Goal: Use online tool/utility: Utilize a website feature to perform a specific function

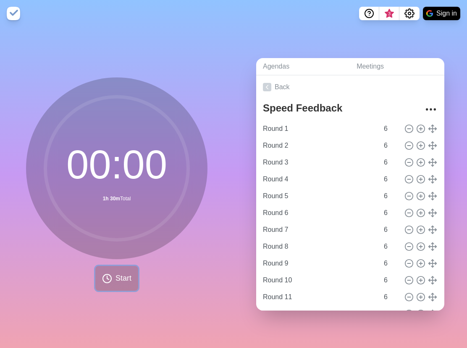
click at [111, 271] on button "Start" at bounding box center [116, 278] width 43 height 25
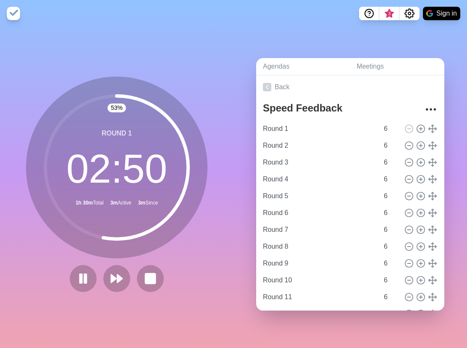
click at [153, 50] on div "53 % Round 1 02 : 50 1h 30m Total 3m Active 3m Since" at bounding box center [117, 187] width 234 height 321
click at [148, 39] on div "58 % Round 1 02 : 31 1h 30m Total 3m Active 3m Since" at bounding box center [117, 187] width 234 height 321
click at [425, 264] on div "Round 9 6" at bounding box center [351, 263] width 182 height 17
click at [165, 30] on div "60 % Round 1 02 : 23 1h 30m Total 4m Active 4m Since" at bounding box center [117, 187] width 234 height 321
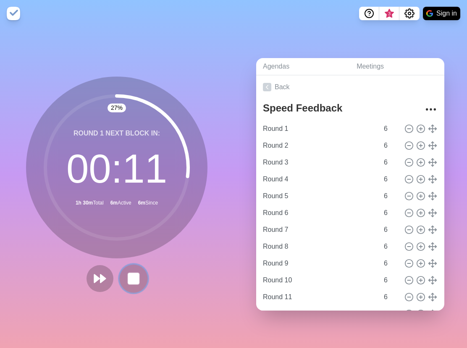
click at [139, 274] on button at bounding box center [133, 278] width 28 height 28
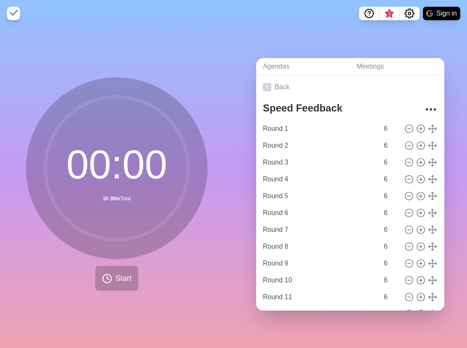
click at [189, 152] on icon at bounding box center [117, 168] width 168 height 168
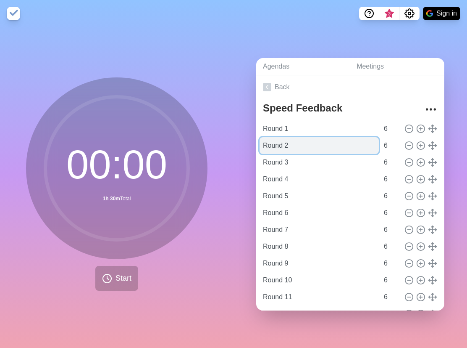
click at [289, 140] on input "Round 2" at bounding box center [319, 145] width 119 height 17
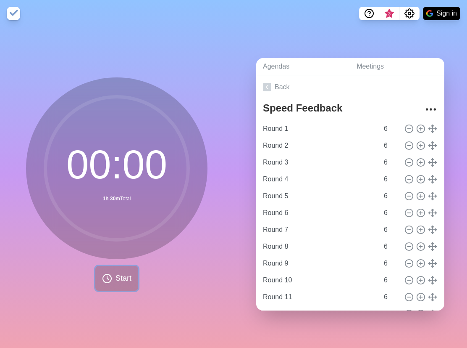
click at [108, 277] on circle at bounding box center [107, 278] width 8 height 8
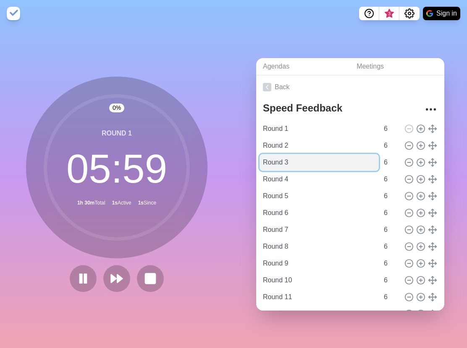
click at [276, 154] on input "Round 3" at bounding box center [319, 162] width 119 height 17
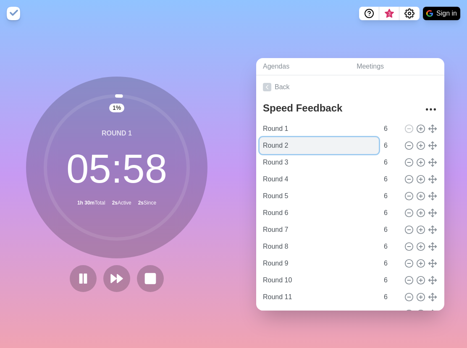
click at [277, 146] on input "Round 2" at bounding box center [319, 145] width 119 height 17
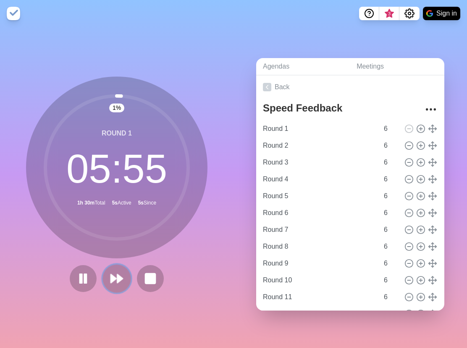
click at [118, 271] on icon at bounding box center [117, 278] width 14 height 14
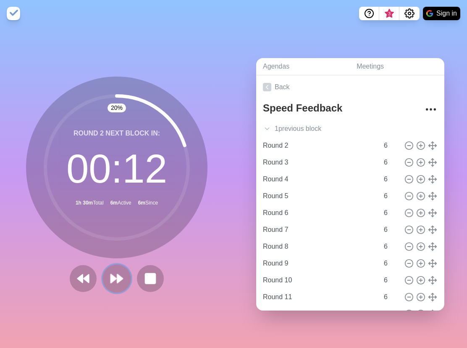
click at [117, 275] on polygon at bounding box center [119, 278] width 5 height 8
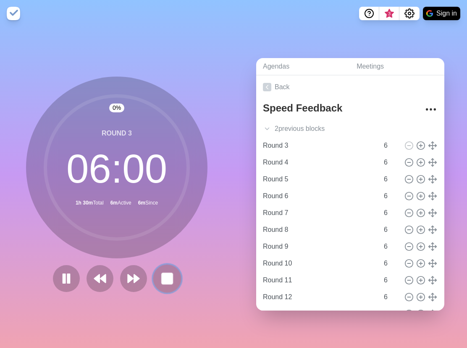
click at [162, 273] on rect at bounding box center [167, 278] width 11 height 11
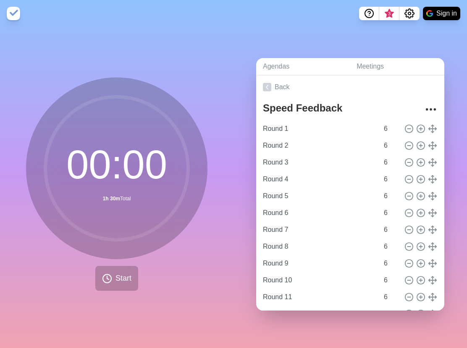
click at [192, 47] on div "00 : 00 1h 30m Total Start" at bounding box center [117, 187] width 234 height 321
click at [122, 272] on span "Start" at bounding box center [124, 277] width 16 height 11
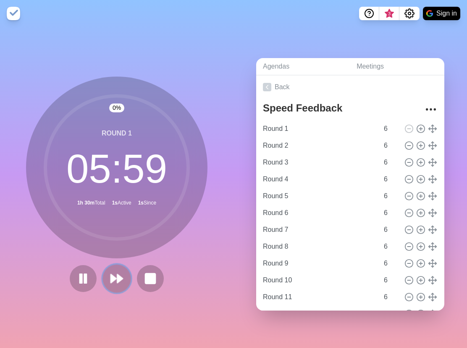
click at [117, 277] on polygon at bounding box center [119, 278] width 5 height 8
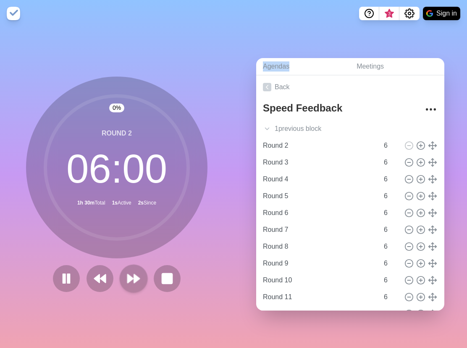
click at [114, 277] on div at bounding box center [117, 278] width 135 height 27
drag, startPoint x: 114, startPoint y: 277, endPoint x: 124, endPoint y: 278, distance: 10.1
click at [128, 278] on polygon at bounding box center [130, 278] width 5 height 8
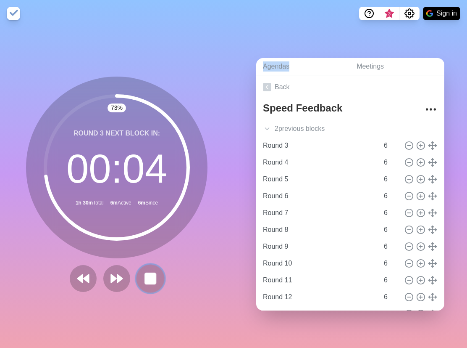
click at [145, 274] on rect at bounding box center [150, 278] width 11 height 11
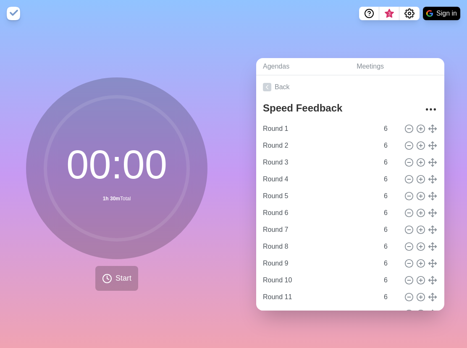
click at [159, 41] on div "00 : 00 1h 30m Total Start" at bounding box center [117, 187] width 234 height 321
click at [122, 274] on span "Start" at bounding box center [124, 277] width 16 height 11
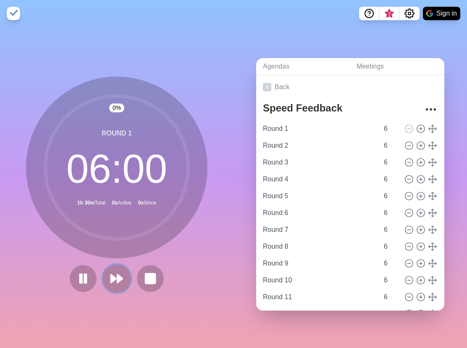
click at [121, 274] on button at bounding box center [117, 278] width 28 height 28
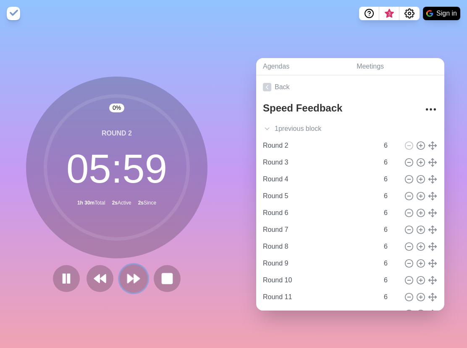
click at [137, 272] on icon at bounding box center [134, 278] width 14 height 14
click at [101, 274] on polygon at bounding box center [102, 278] width 5 height 8
click at [63, 279] on rect at bounding box center [64, 277] width 3 height 9
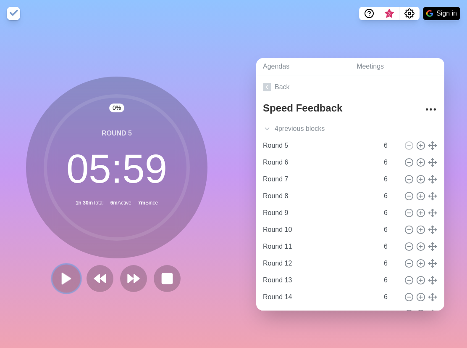
click at [72, 273] on button at bounding box center [66, 278] width 28 height 28
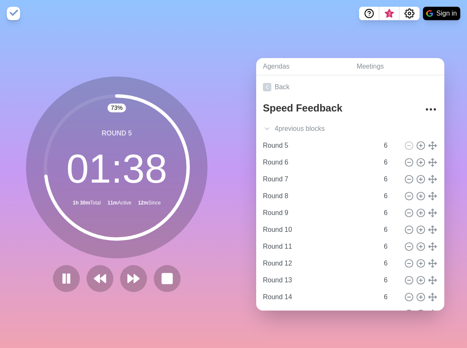
click at [198, 50] on div "73 % Round 5 01 : 38 1h 30m Total 11m Active 12m Since" at bounding box center [117, 187] width 234 height 321
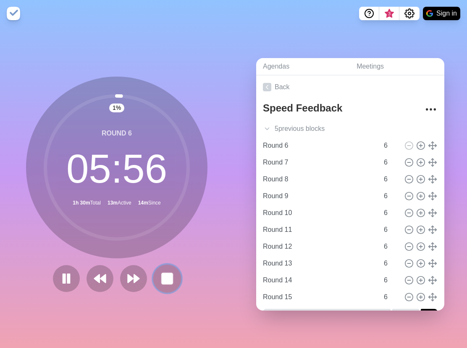
click at [169, 278] on rect at bounding box center [167, 278] width 11 height 11
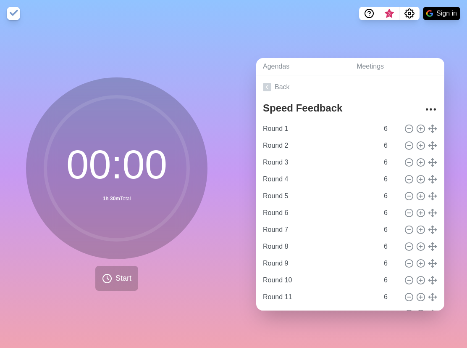
click at [129, 58] on div "00 : 00 1h 30m Total Start" at bounding box center [117, 187] width 234 height 321
click at [116, 272] on span "Start" at bounding box center [124, 277] width 16 height 11
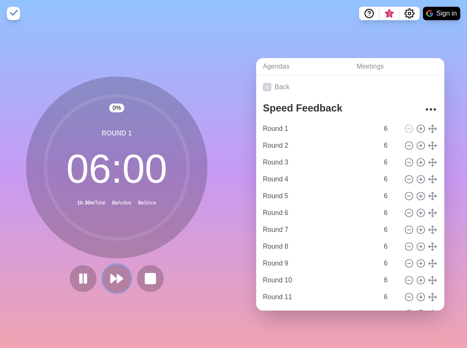
click at [121, 270] on button at bounding box center [117, 278] width 28 height 28
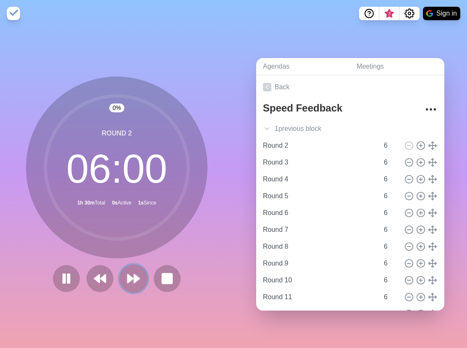
click at [121, 270] on button at bounding box center [133, 278] width 28 height 28
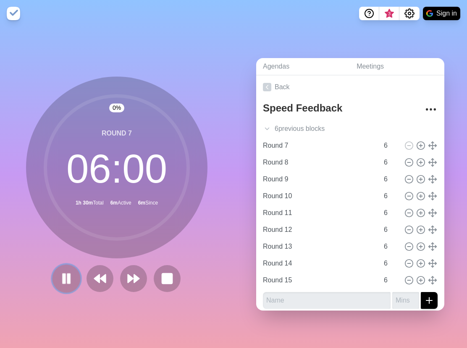
click at [63, 278] on rect at bounding box center [64, 277] width 3 height 9
click at [46, 314] on div "0 % Round 7 06 : 00 1h 30m Total 6m Active 8m Since" at bounding box center [117, 187] width 234 height 321
click at [66, 276] on polygon at bounding box center [66, 278] width 8 height 11
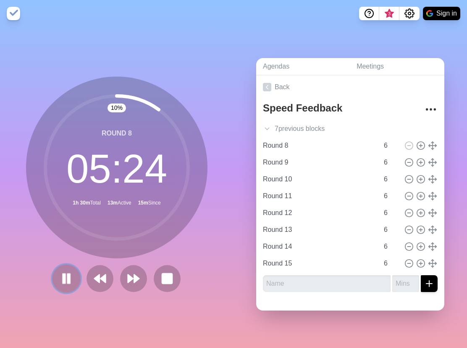
click at [68, 273] on rect at bounding box center [69, 277] width 3 height 9
click at [96, 277] on polygon at bounding box center [96, 278] width 5 height 8
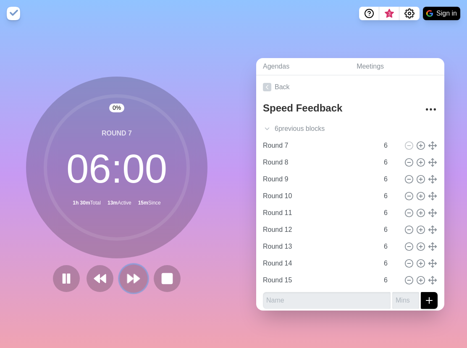
click at [127, 275] on icon at bounding box center [134, 278] width 14 height 14
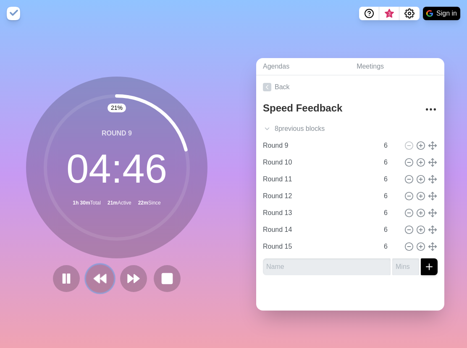
click at [94, 276] on polygon at bounding box center [96, 278] width 5 height 8
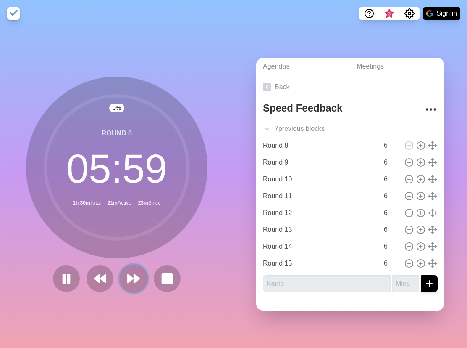
click at [128, 279] on polygon at bounding box center [130, 278] width 5 height 8
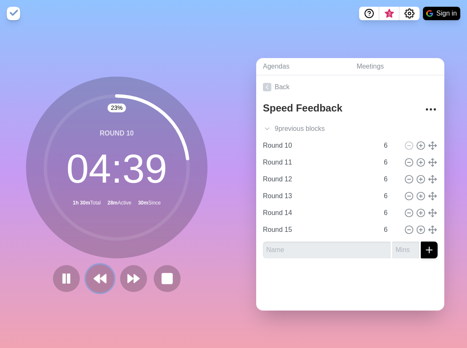
click at [103, 274] on polygon at bounding box center [102, 278] width 5 height 8
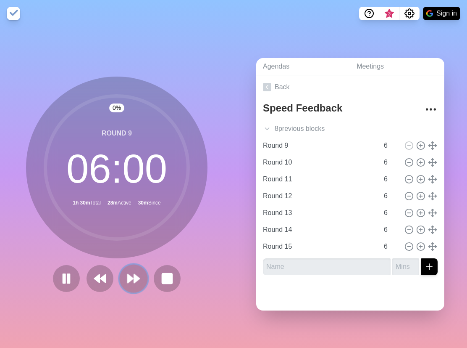
click at [136, 272] on icon at bounding box center [134, 278] width 14 height 14
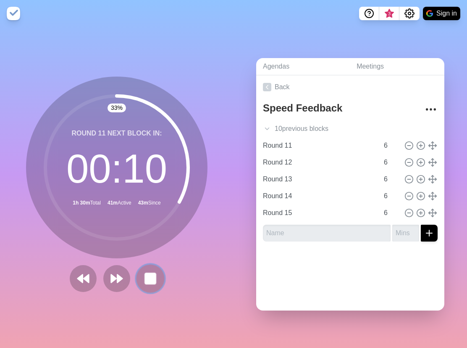
click at [149, 279] on rect at bounding box center [150, 278] width 11 height 11
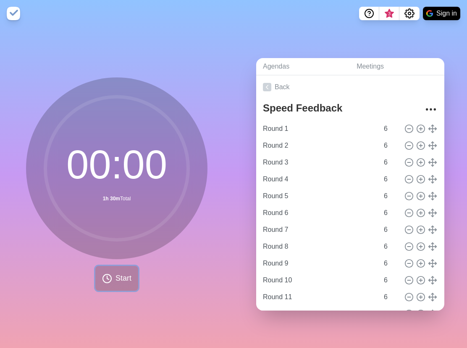
click at [128, 274] on span "Start" at bounding box center [124, 277] width 16 height 11
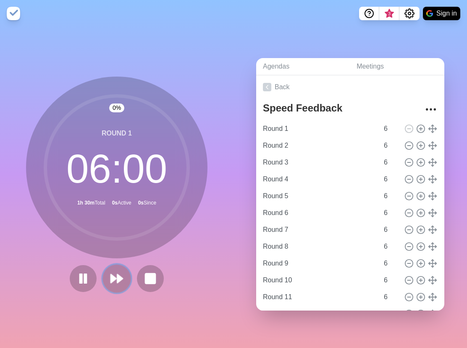
click at [121, 274] on button at bounding box center [117, 278] width 28 height 28
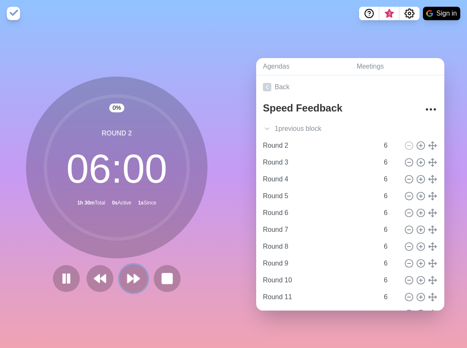
click at [121, 274] on button at bounding box center [133, 278] width 28 height 28
click at [129, 276] on polygon at bounding box center [130, 278] width 5 height 8
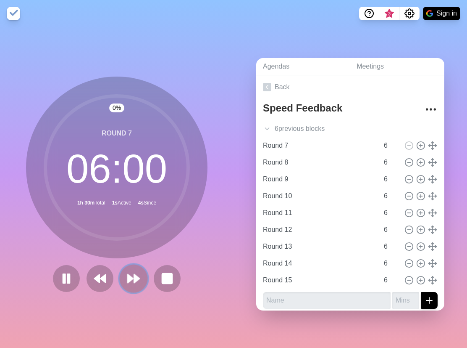
click at [129, 276] on polygon at bounding box center [130, 278] width 5 height 8
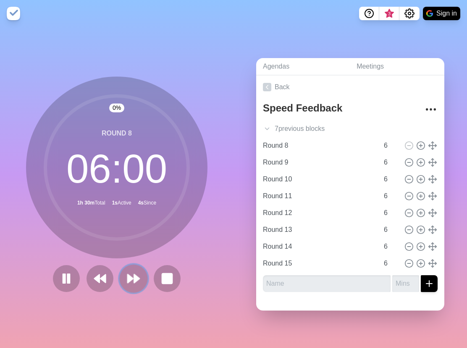
click at [129, 276] on polygon at bounding box center [130, 278] width 5 height 8
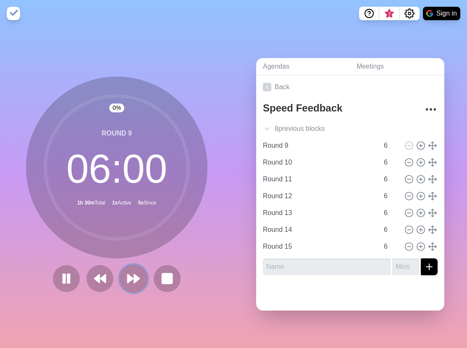
click at [129, 276] on polygon at bounding box center [130, 278] width 5 height 8
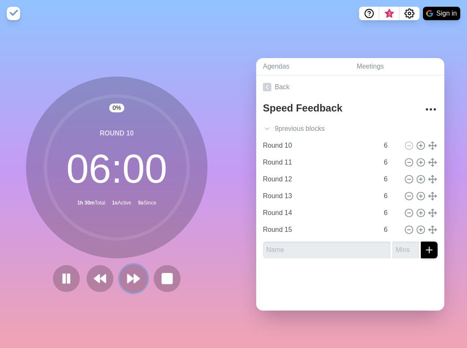
click at [129, 276] on polygon at bounding box center [130, 278] width 5 height 8
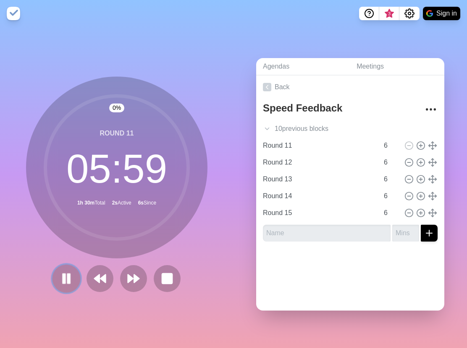
click at [69, 272] on icon at bounding box center [66, 278] width 14 height 14
click at [171, 29] on div "0 % Round 11 05 : 59 1h 30m Total 2s Active 3m Since" at bounding box center [117, 187] width 234 height 321
click at [177, 46] on div "0 % Round 11 05 : 59 1h 30m Total 2s Active 3m Since" at bounding box center [117, 187] width 234 height 321
click at [62, 273] on polygon at bounding box center [66, 278] width 8 height 11
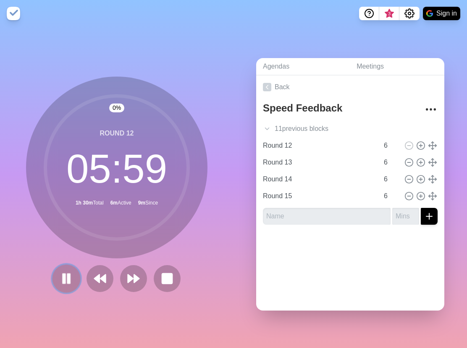
click at [63, 271] on icon at bounding box center [66, 278] width 14 height 14
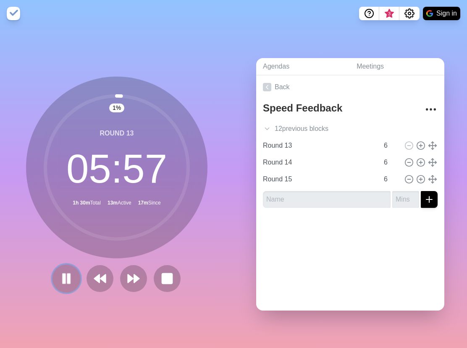
click at [68, 276] on icon at bounding box center [66, 278] width 14 height 14
click at [48, 301] on div "1 % Round 13 05 : 57 1h 30m Total 13m Active 18m Since" at bounding box center [117, 187] width 234 height 321
click at [62, 275] on polygon at bounding box center [66, 278] width 8 height 11
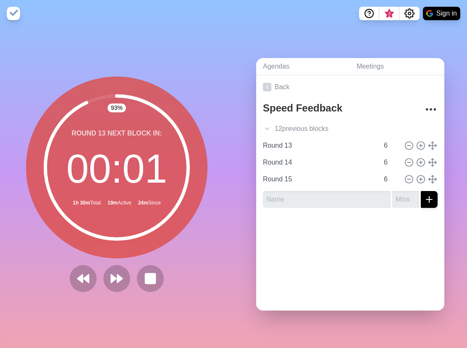
click at [175, 299] on div "93 % Round 13 Next block in: 00 : 01 1h 30m Total 19m Active 24m Since Break" at bounding box center [117, 187] width 234 height 321
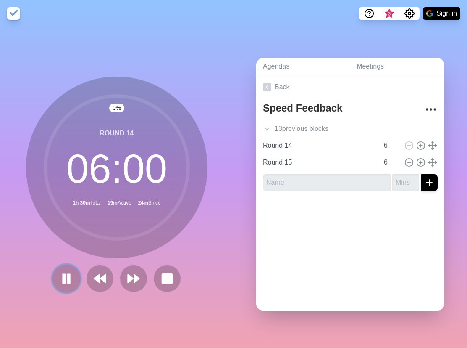
click at [63, 277] on rect at bounding box center [64, 277] width 3 height 9
click at [67, 285] on button at bounding box center [66, 278] width 28 height 28
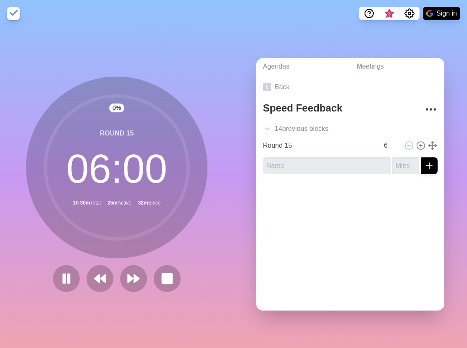
click at [75, 292] on div "0 % Round 15 06 : 00 1h 30m Total 25m Active 32m Since" at bounding box center [117, 187] width 234 height 321
click at [68, 277] on rect at bounding box center [69, 277] width 3 height 9
click at [168, 21] on nav "3 Sign in" at bounding box center [233, 13] width 467 height 27
click at [62, 279] on icon at bounding box center [66, 278] width 14 height 14
